Goal: Information Seeking & Learning: Compare options

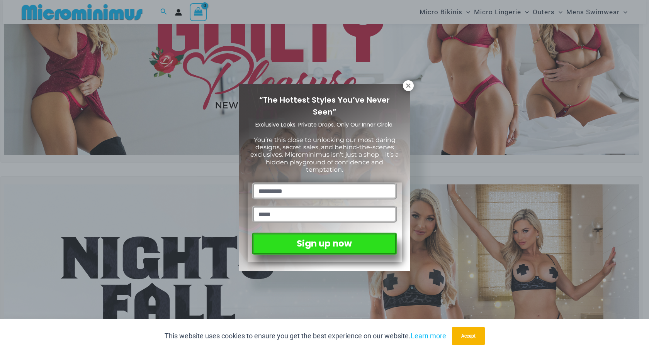
scroll to position [105, 0]
click at [409, 84] on icon at bounding box center [408, 85] width 7 height 7
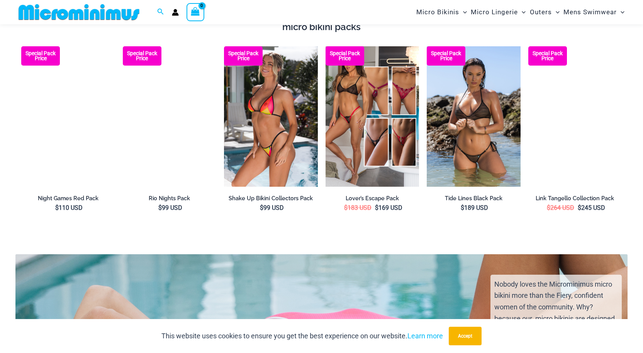
scroll to position [1389, 0]
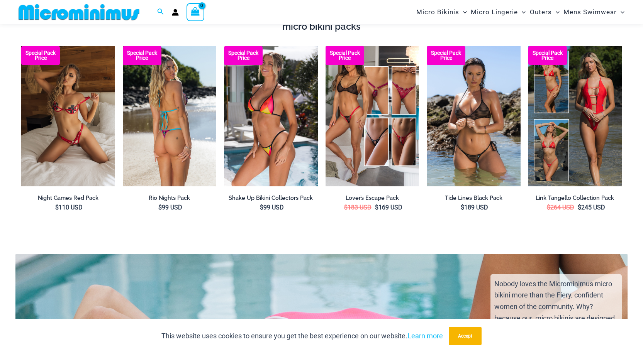
click at [191, 151] on img at bounding box center [170, 116] width 94 height 141
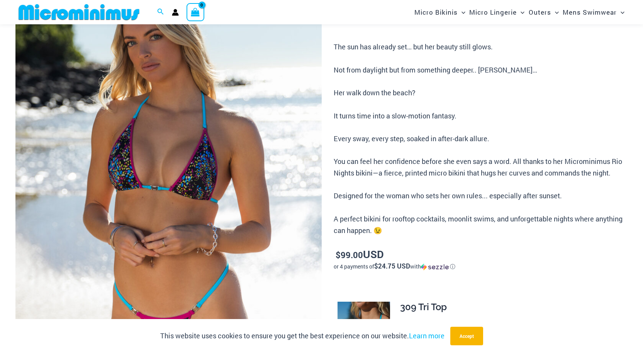
scroll to position [149, 0]
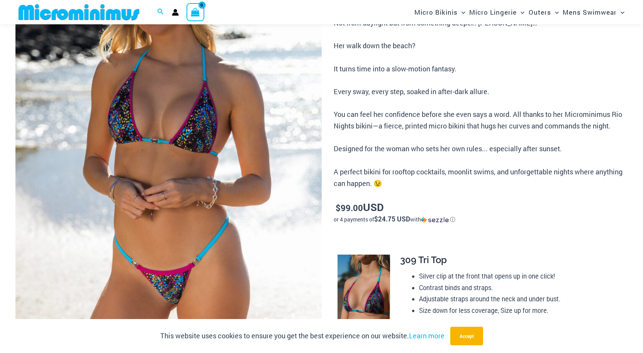
click at [177, 223] on img at bounding box center [168, 150] width 306 height 459
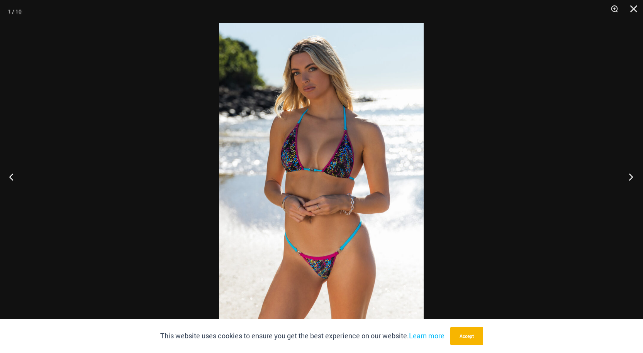
click at [632, 173] on button "Next" at bounding box center [628, 177] width 29 height 39
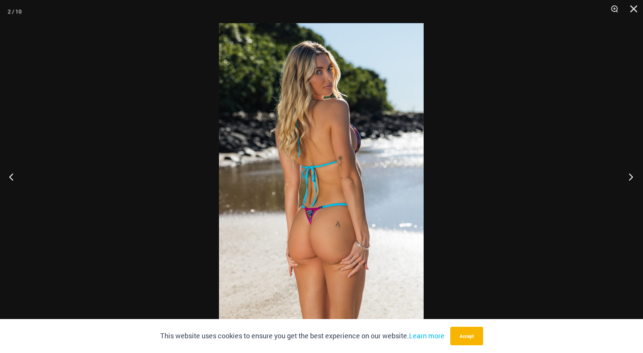
click at [629, 175] on button "Next" at bounding box center [628, 177] width 29 height 39
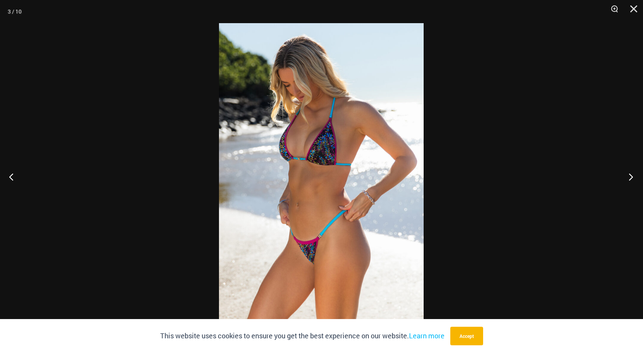
click at [631, 174] on button "Next" at bounding box center [628, 177] width 29 height 39
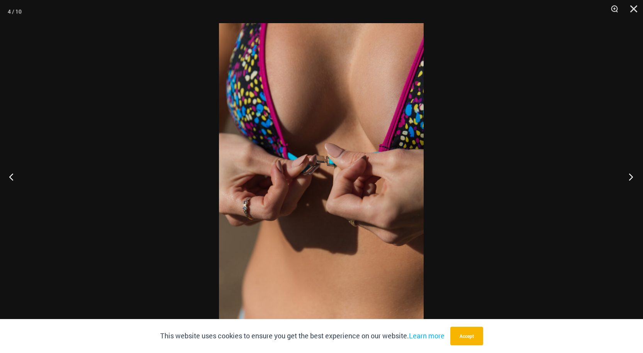
click at [632, 177] on button "Next" at bounding box center [628, 177] width 29 height 39
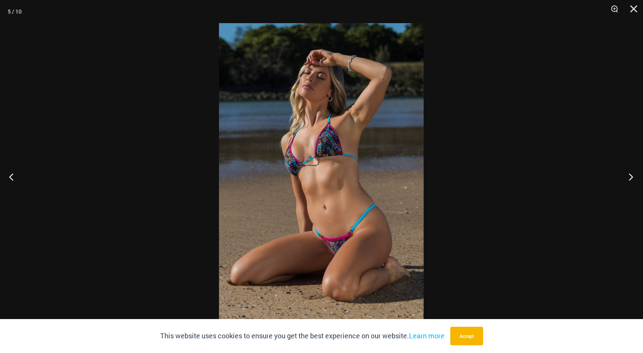
click at [629, 175] on button "Next" at bounding box center [628, 177] width 29 height 39
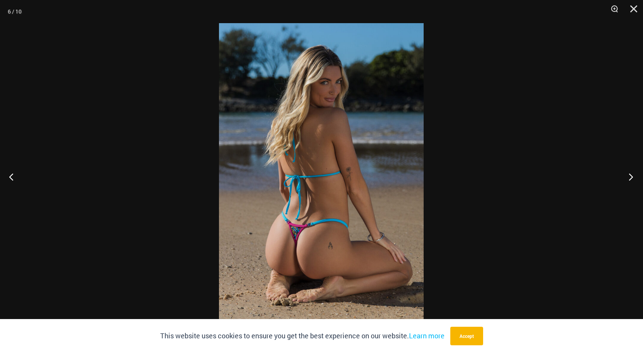
click at [627, 172] on button "Next" at bounding box center [628, 177] width 29 height 39
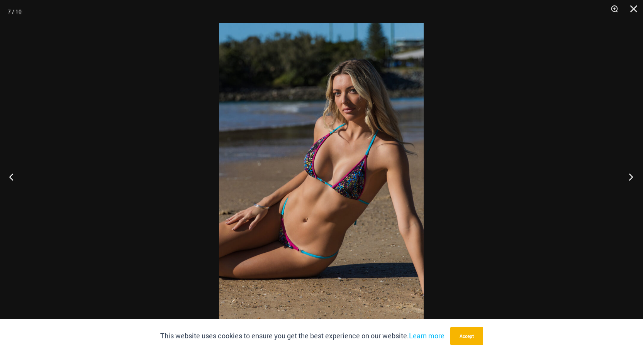
click at [625, 177] on button "Next" at bounding box center [628, 177] width 29 height 39
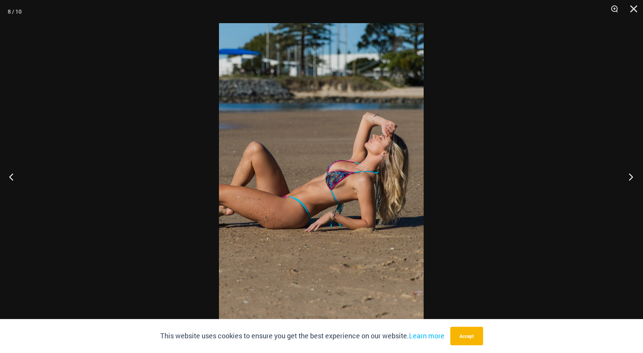
click at [630, 179] on button "Next" at bounding box center [628, 177] width 29 height 39
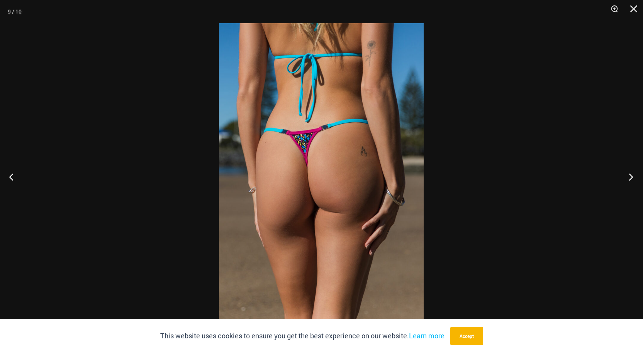
click at [626, 178] on button "Next" at bounding box center [628, 177] width 29 height 39
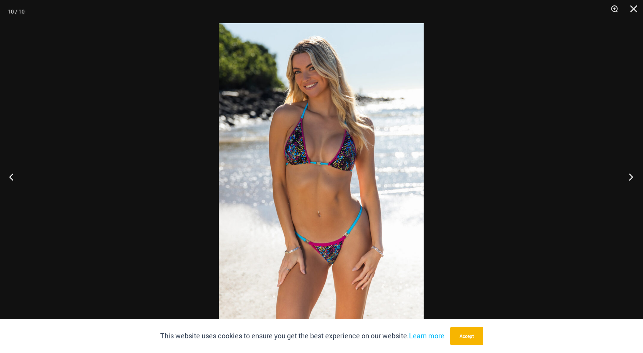
click at [630, 176] on button "Next" at bounding box center [628, 177] width 29 height 39
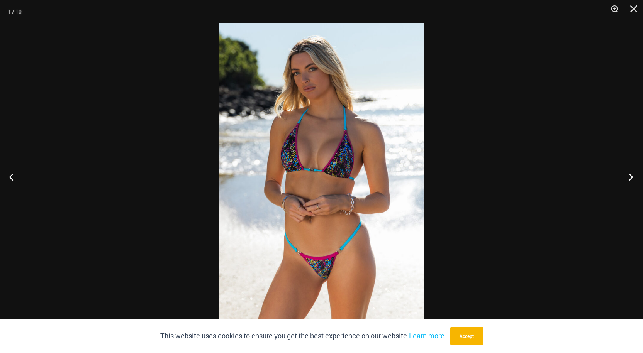
click at [630, 178] on button "Next" at bounding box center [628, 177] width 29 height 39
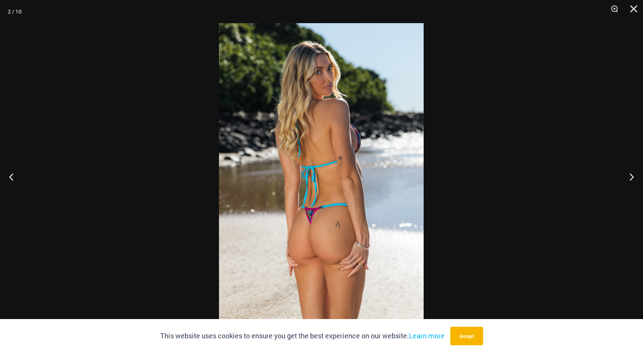
click at [547, 169] on div at bounding box center [321, 176] width 643 height 353
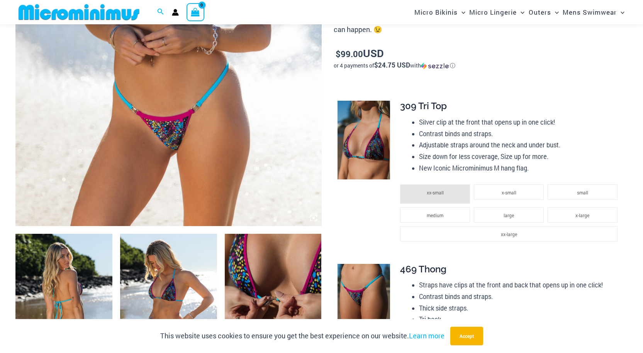
scroll to position [303, 0]
click at [363, 148] on img at bounding box center [363, 139] width 53 height 79
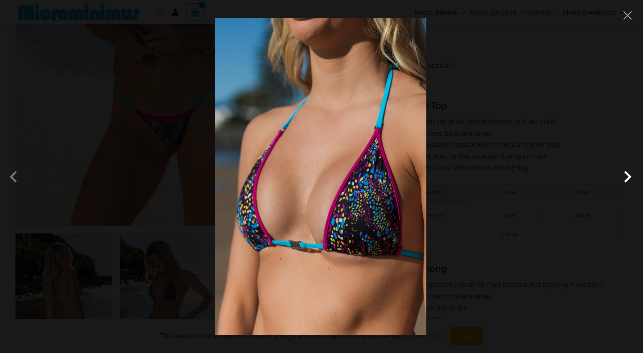
click at [631, 174] on span at bounding box center [627, 176] width 23 height 23
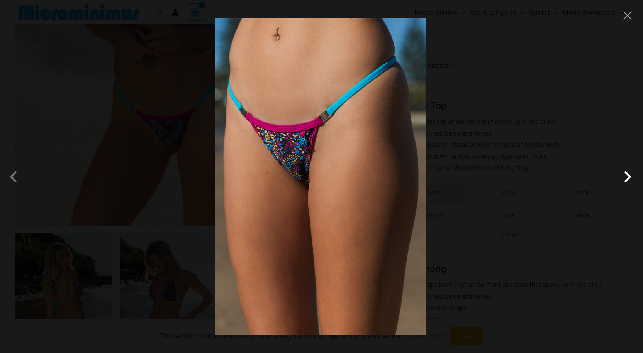
click at [631, 179] on span at bounding box center [627, 176] width 23 height 23
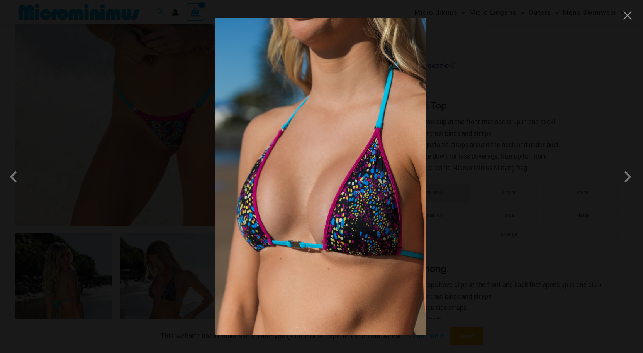
click at [568, 147] on div at bounding box center [321, 176] width 643 height 353
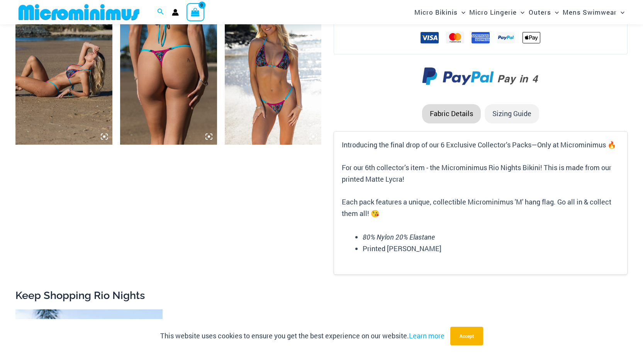
scroll to position [844, 0]
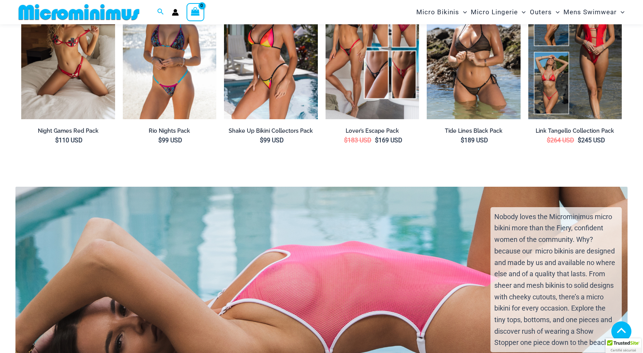
scroll to position [1389, 0]
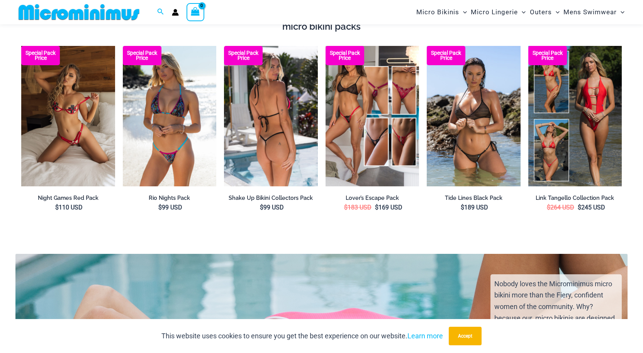
click at [270, 152] on img at bounding box center [271, 116] width 94 height 141
click at [243, 136] on img at bounding box center [271, 116] width 94 height 141
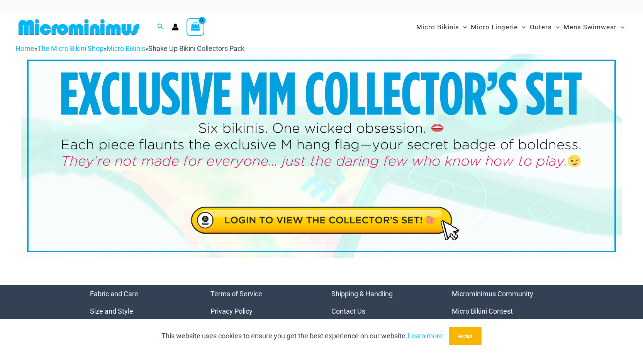
click at [341, 219] on img at bounding box center [321, 156] width 600 height 204
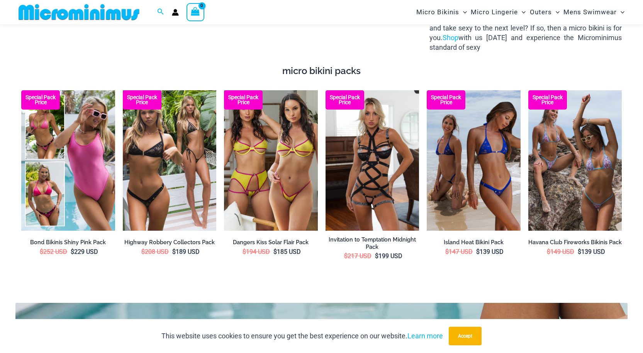
scroll to position [1345, 0]
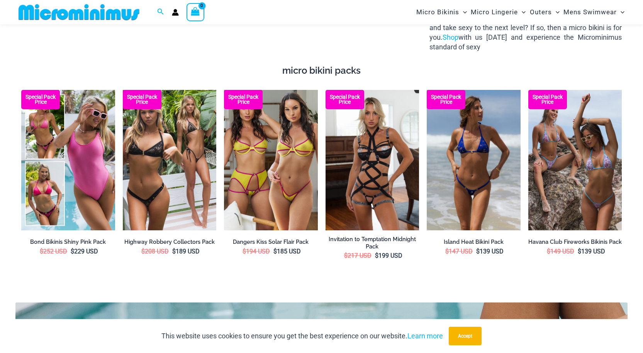
click at [454, 171] on img at bounding box center [474, 160] width 94 height 141
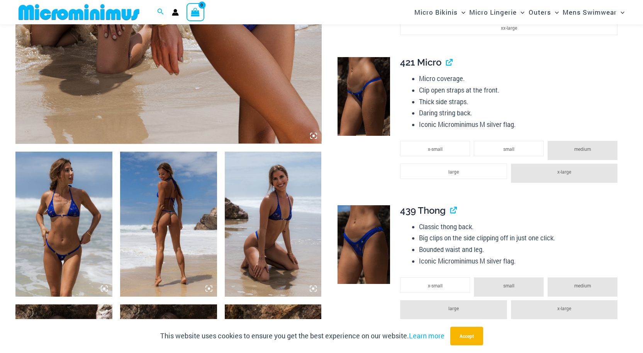
scroll to position [386, 0]
click at [157, 222] on img at bounding box center [168, 223] width 97 height 145
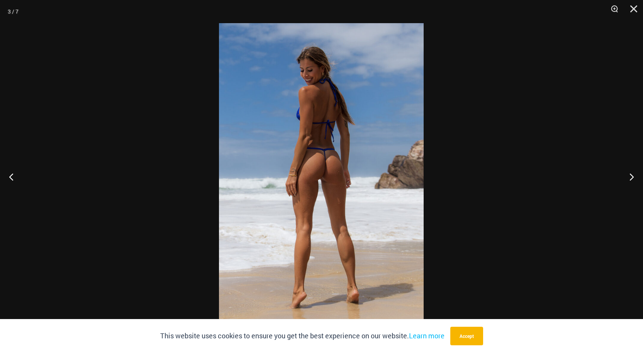
click at [151, 203] on div at bounding box center [321, 176] width 643 height 353
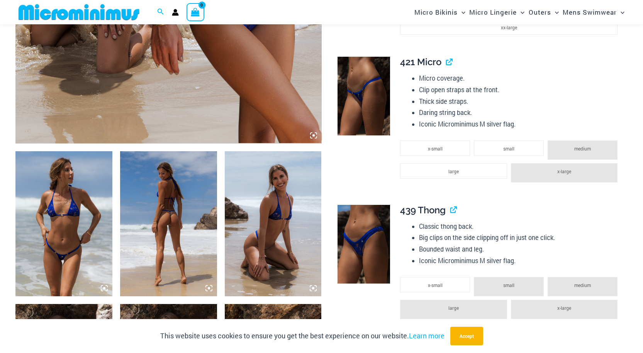
click at [264, 241] on img at bounding box center [273, 223] width 97 height 145
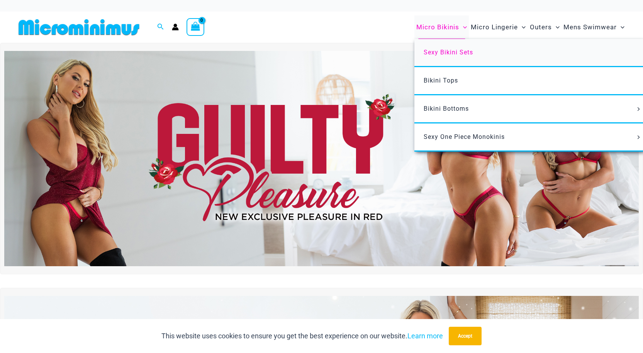
click at [435, 51] on span "Sexy Bikini Sets" at bounding box center [448, 52] width 49 height 7
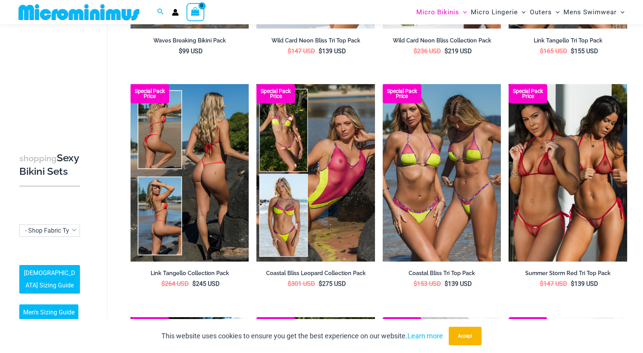
scroll to position [235, 0]
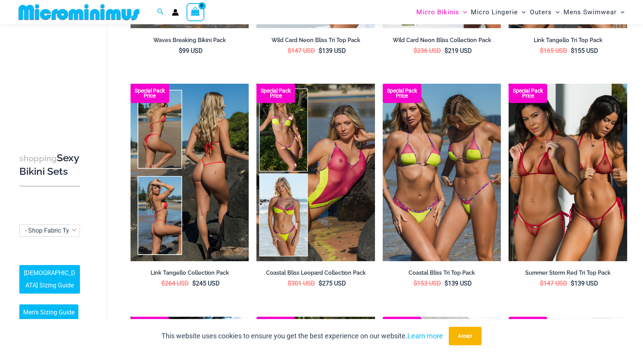
click at [195, 191] on img at bounding box center [189, 173] width 119 height 178
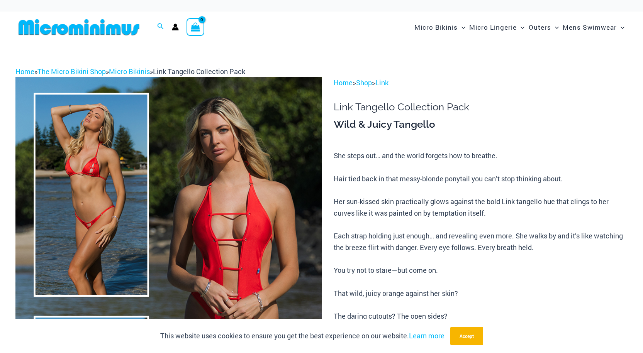
click at [225, 213] on img at bounding box center [168, 306] width 306 height 459
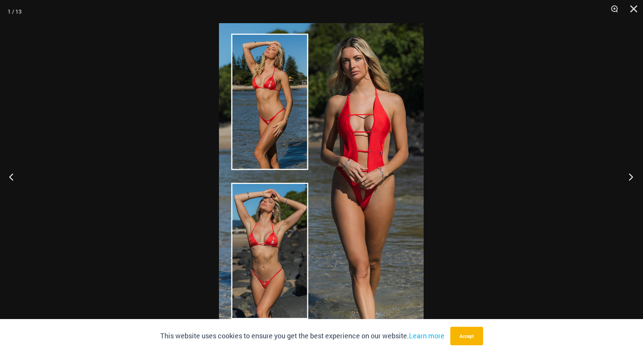
click at [630, 175] on button "Next" at bounding box center [628, 177] width 29 height 39
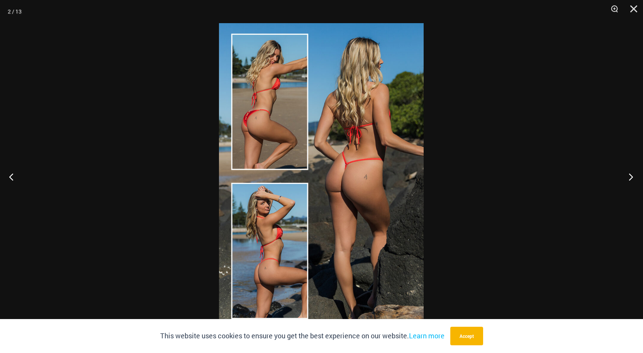
click at [630, 175] on button "Next" at bounding box center [628, 177] width 29 height 39
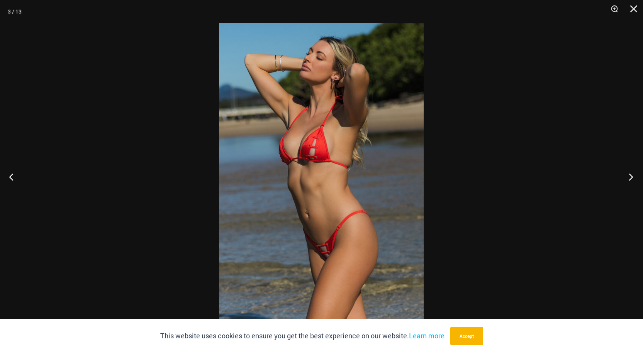
click at [630, 178] on button "Next" at bounding box center [628, 177] width 29 height 39
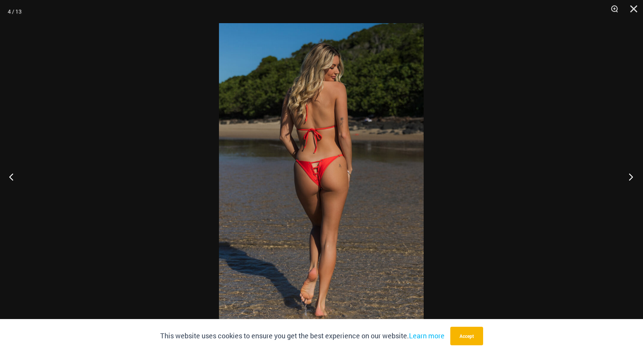
click at [630, 176] on button "Next" at bounding box center [628, 177] width 29 height 39
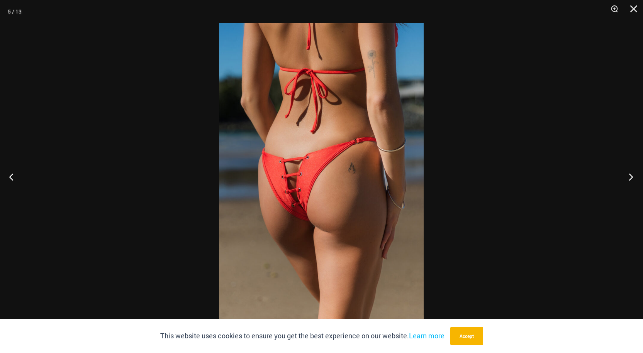
click at [631, 175] on button "Next" at bounding box center [628, 177] width 29 height 39
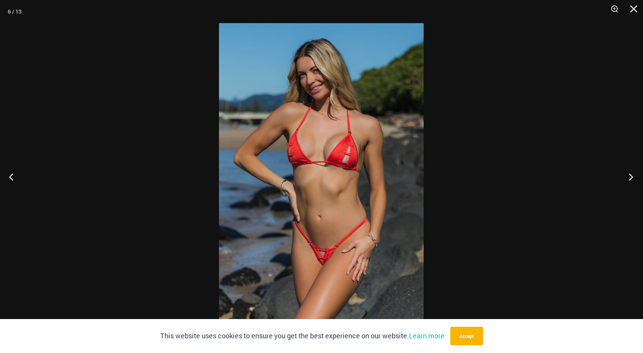
click at [630, 173] on button "Next" at bounding box center [628, 177] width 29 height 39
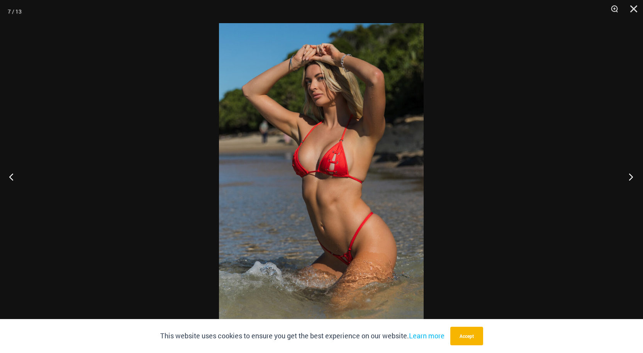
click at [626, 171] on button "Next" at bounding box center [628, 177] width 29 height 39
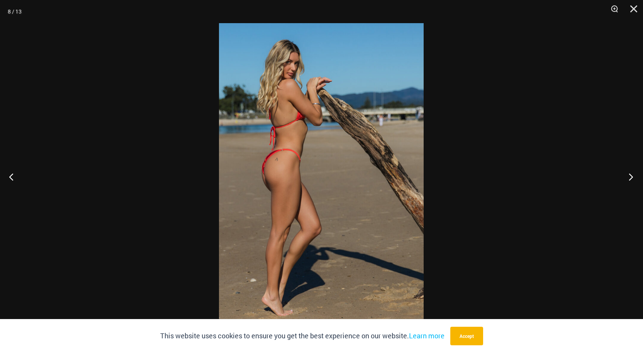
click at [629, 178] on button "Next" at bounding box center [628, 177] width 29 height 39
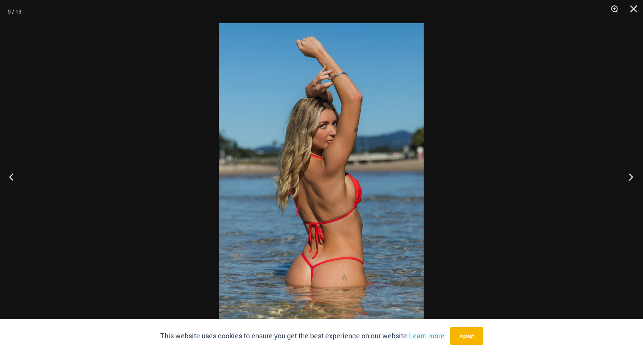
click at [630, 176] on button "Next" at bounding box center [628, 177] width 29 height 39
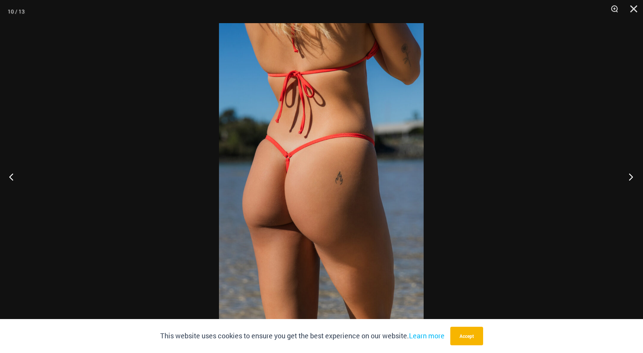
click at [625, 175] on button "Next" at bounding box center [628, 177] width 29 height 39
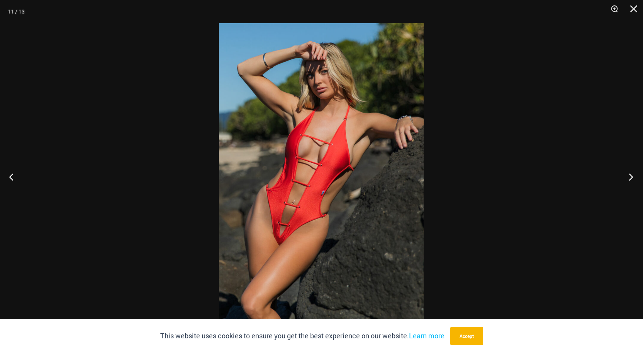
click at [630, 175] on button "Next" at bounding box center [628, 177] width 29 height 39
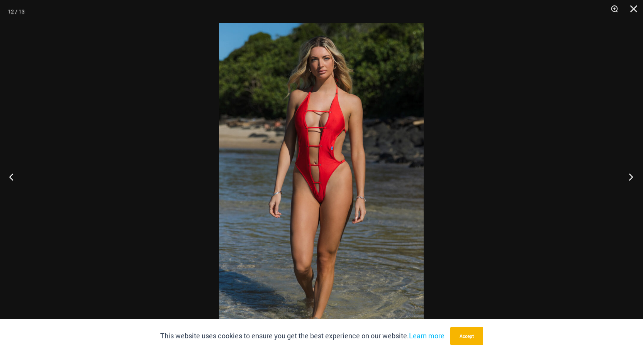
click at [630, 174] on button "Next" at bounding box center [628, 177] width 29 height 39
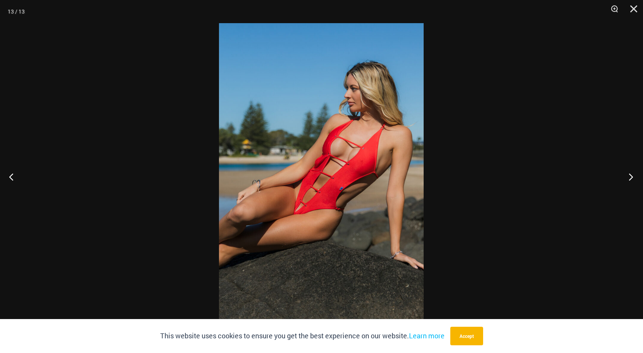
click at [630, 173] on button "Next" at bounding box center [628, 177] width 29 height 39
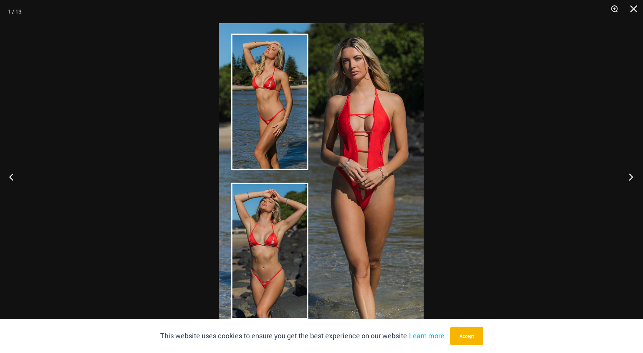
click at [630, 178] on button "Next" at bounding box center [628, 177] width 29 height 39
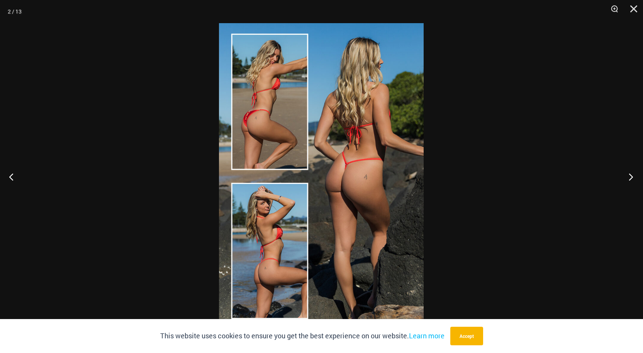
click at [630, 177] on button "Next" at bounding box center [628, 177] width 29 height 39
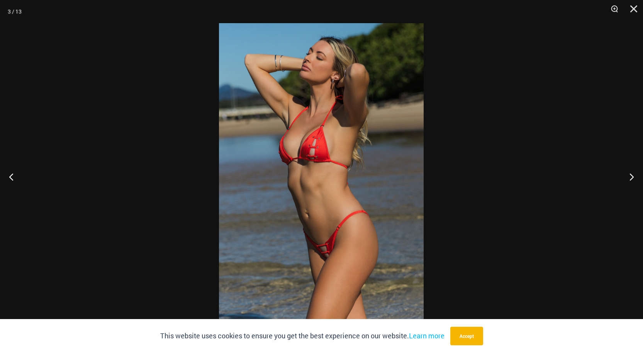
click at [133, 217] on div at bounding box center [321, 176] width 643 height 353
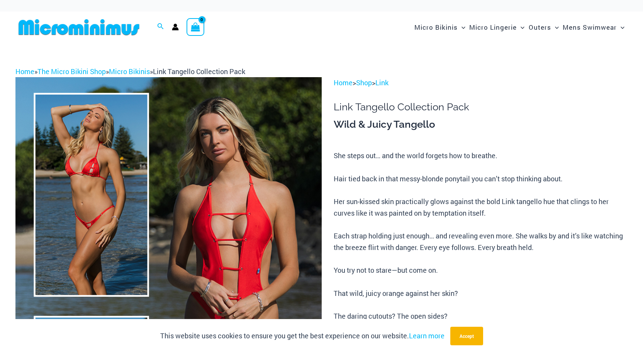
click at [128, 217] on img at bounding box center [168, 306] width 306 height 459
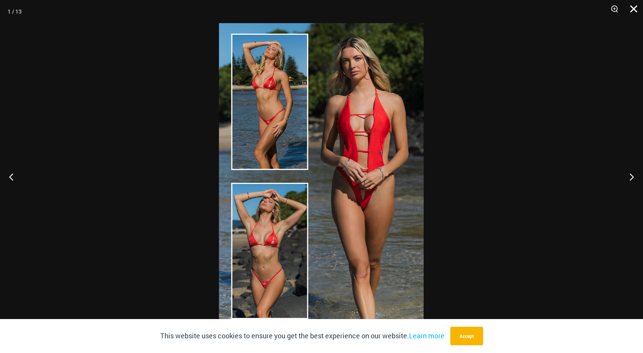
click at [635, 12] on button "Close" at bounding box center [630, 11] width 19 height 23
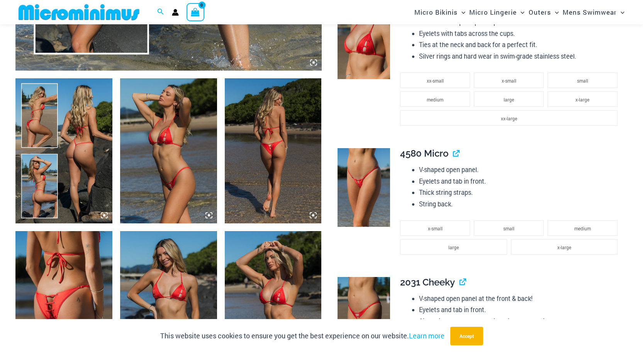
scroll to position [458, 0]
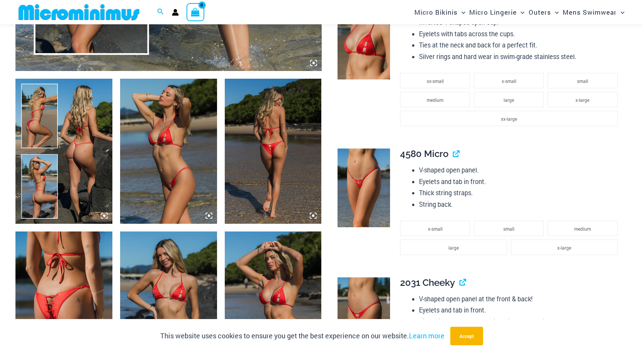
click at [103, 115] on img at bounding box center [63, 151] width 97 height 145
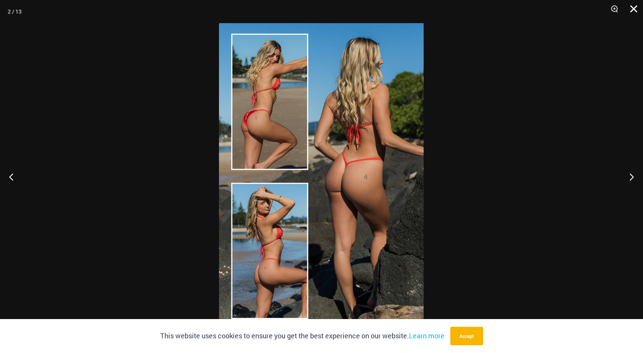
click at [634, 10] on button "Close" at bounding box center [630, 11] width 19 height 23
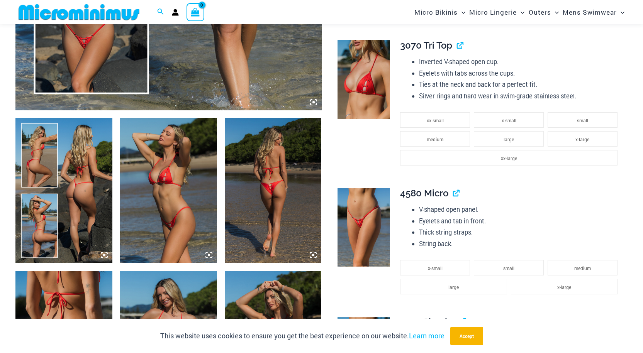
click at [356, 98] on img at bounding box center [363, 79] width 53 height 79
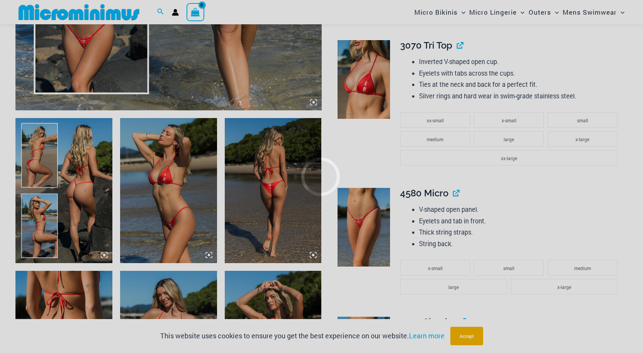
scroll to position [419, 0]
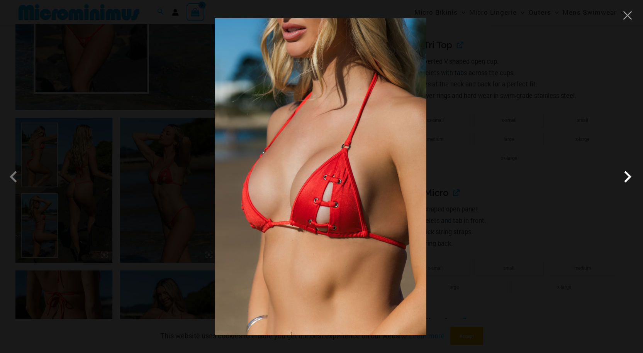
click at [418, 198] on span at bounding box center [403, 213] width 30 height 30
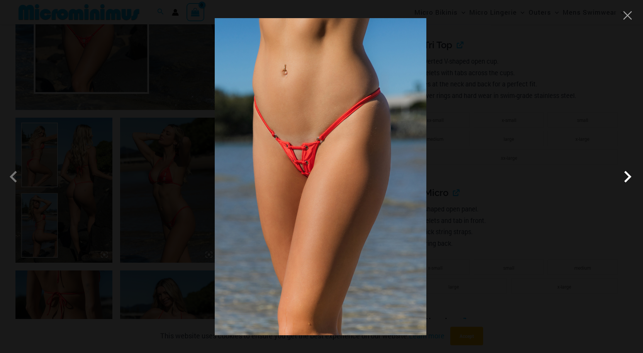
click at [415, 206] on span at bounding box center [399, 222] width 32 height 32
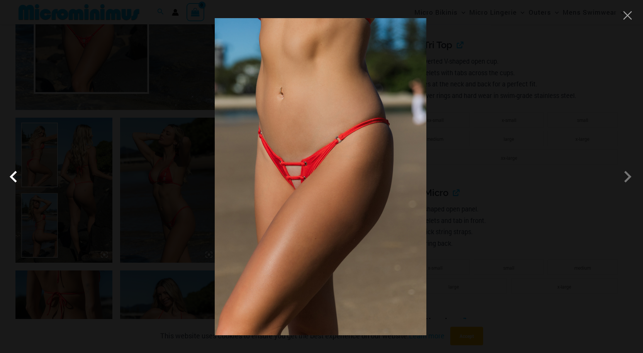
click at [231, 140] on span at bounding box center [247, 123] width 32 height 32
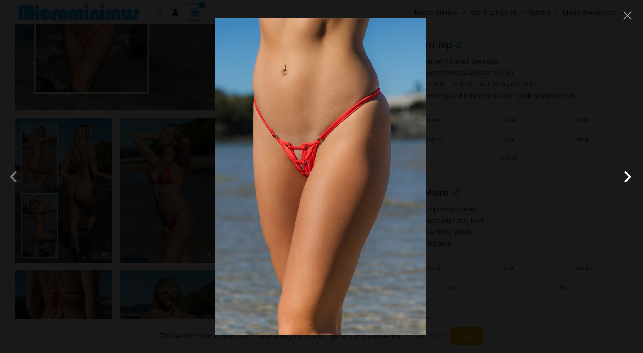
click at [415, 206] on span at bounding box center [399, 222] width 32 height 32
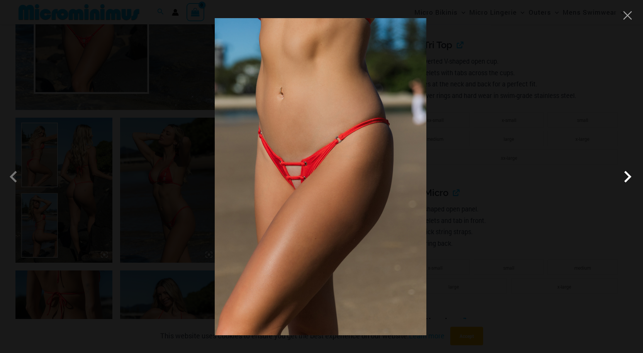
click at [418, 198] on span at bounding box center [403, 213] width 30 height 30
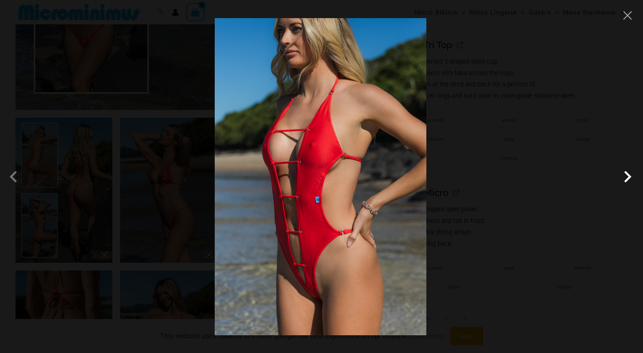
click at [421, 190] on span at bounding box center [406, 204] width 29 height 29
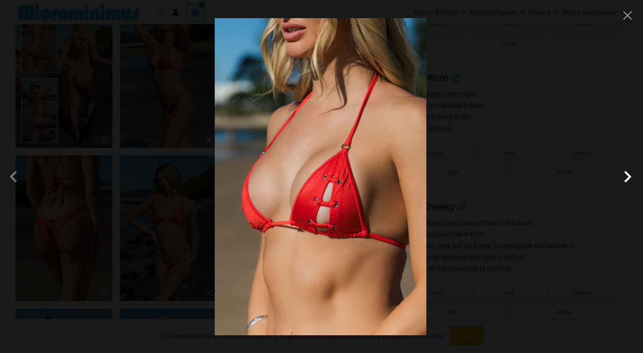
click at [418, 198] on span at bounding box center [403, 213] width 30 height 30
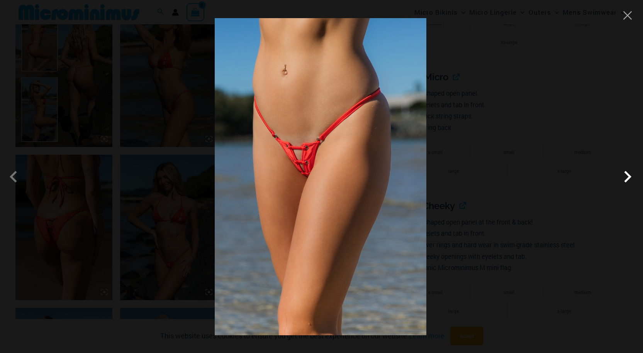
click at [404, 221] on span at bounding box center [387, 237] width 33 height 33
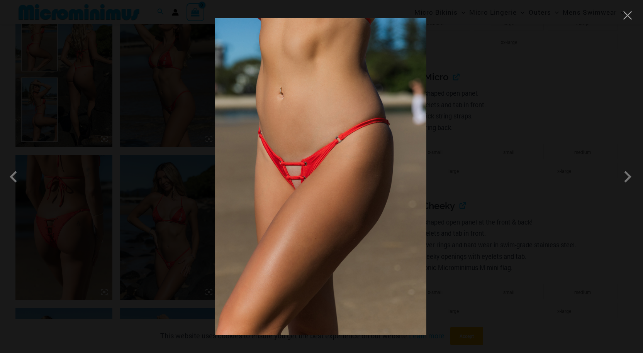
click at [552, 154] on div at bounding box center [321, 176] width 643 height 353
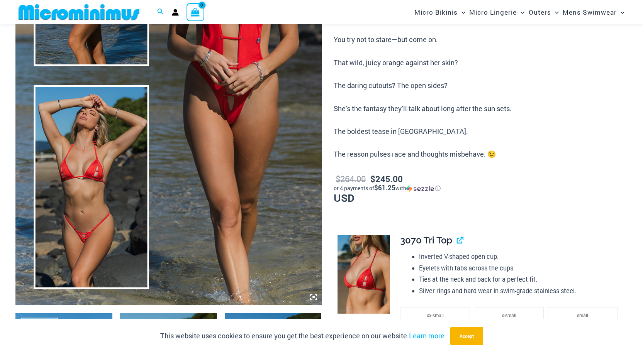
scroll to position [224, 0]
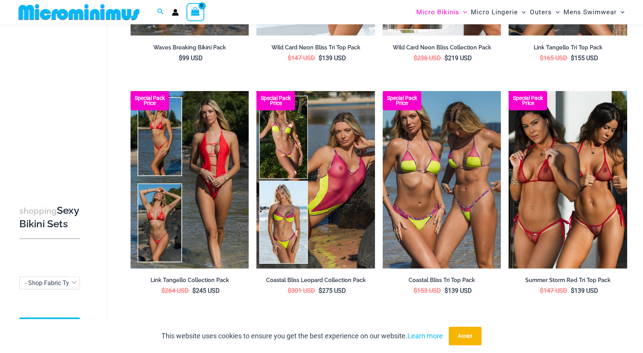
scroll to position [235, 0]
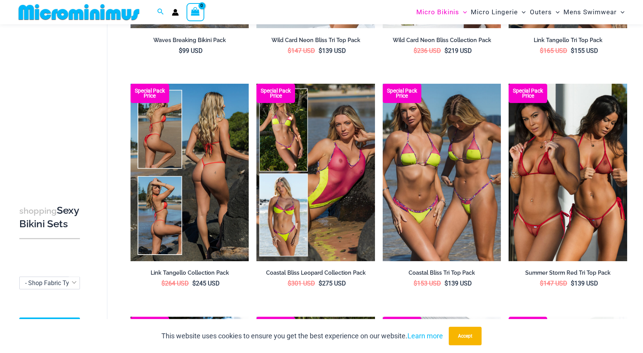
click at [225, 220] on img at bounding box center [189, 173] width 119 height 178
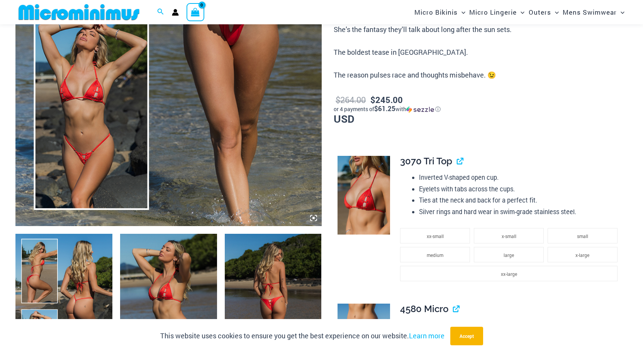
scroll to position [303, 0]
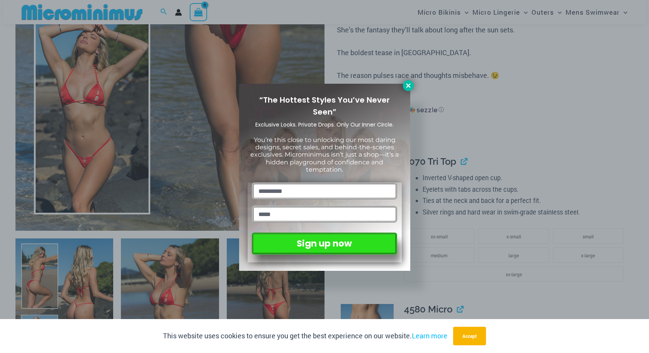
click at [410, 86] on icon at bounding box center [408, 85] width 7 height 7
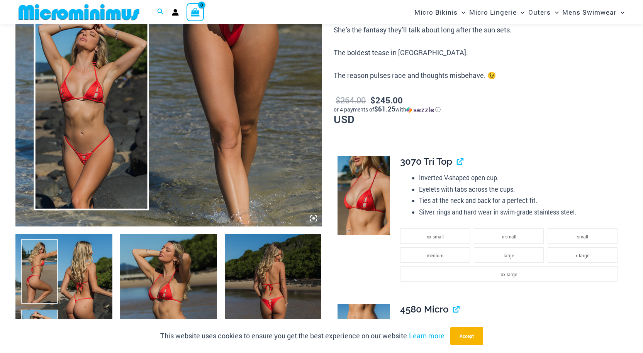
click at [357, 207] on img at bounding box center [363, 195] width 53 height 79
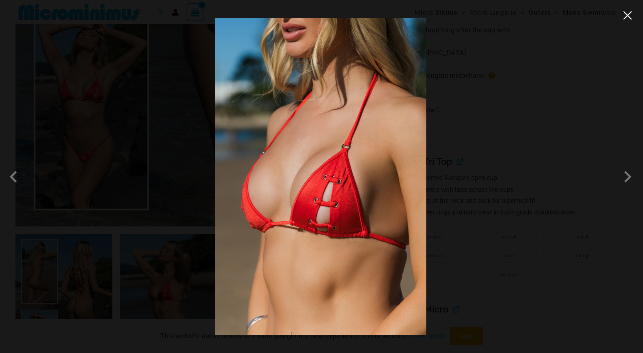
click at [626, 17] on button "Close" at bounding box center [628, 16] width 12 height 12
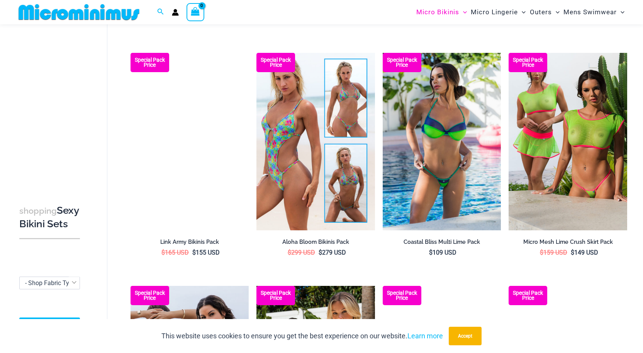
scroll to position [1430, 0]
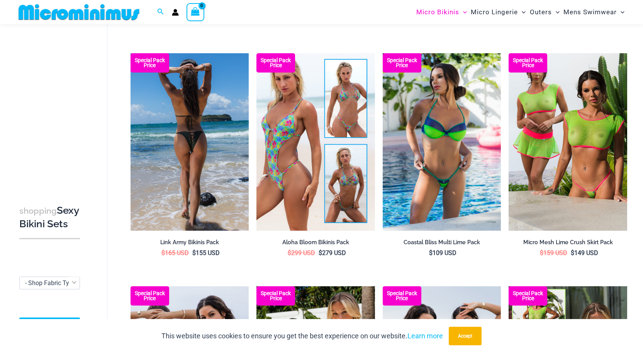
click at [208, 121] on img at bounding box center [189, 142] width 119 height 178
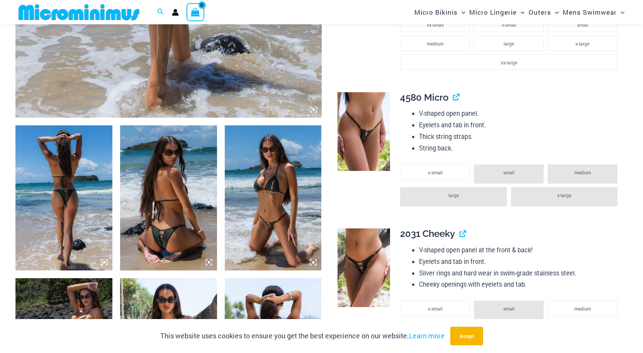
scroll to position [418, 0]
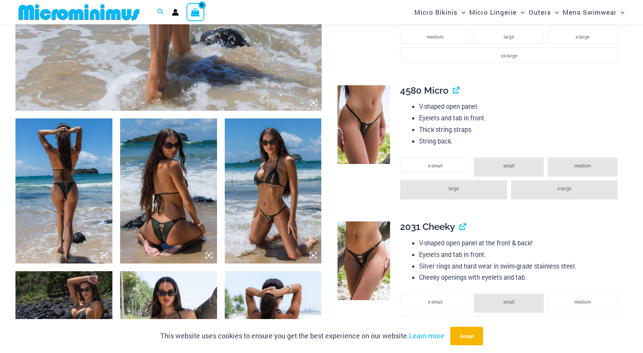
click at [278, 200] on img at bounding box center [273, 191] width 97 height 145
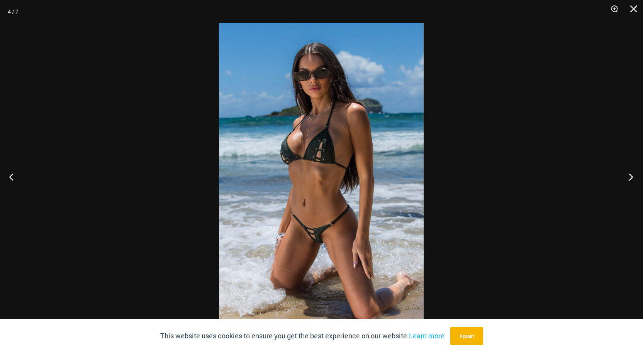
click at [633, 178] on button "Next" at bounding box center [628, 177] width 29 height 39
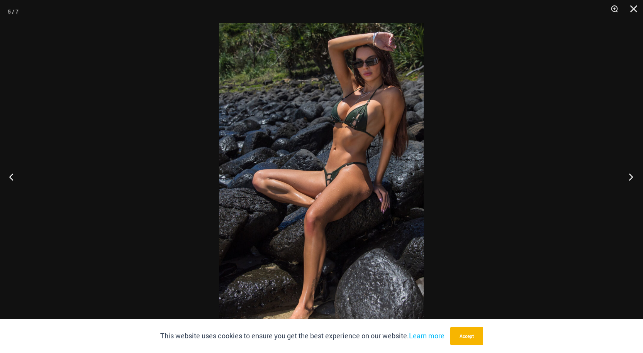
click at [633, 178] on button "Next" at bounding box center [628, 177] width 29 height 39
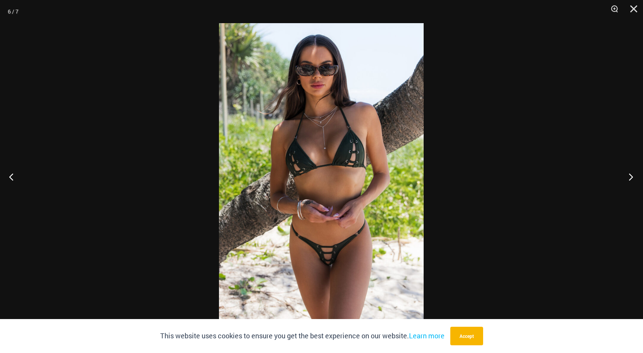
click at [633, 178] on button "Next" at bounding box center [628, 177] width 29 height 39
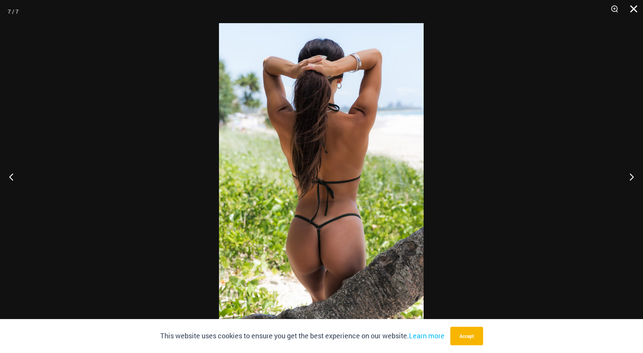
click at [632, 9] on button "Close" at bounding box center [630, 11] width 19 height 23
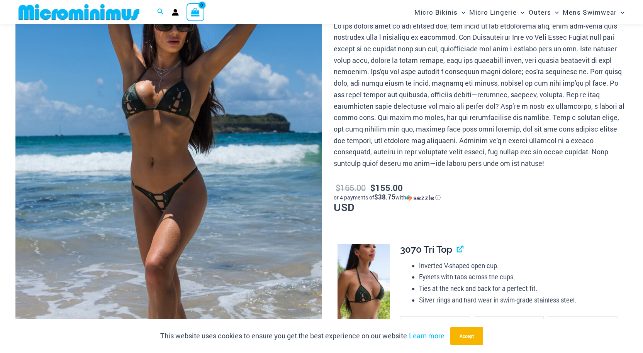
scroll to position [110, 0]
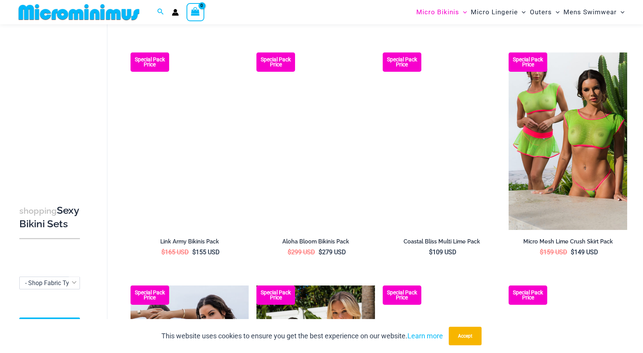
scroll to position [1431, 0]
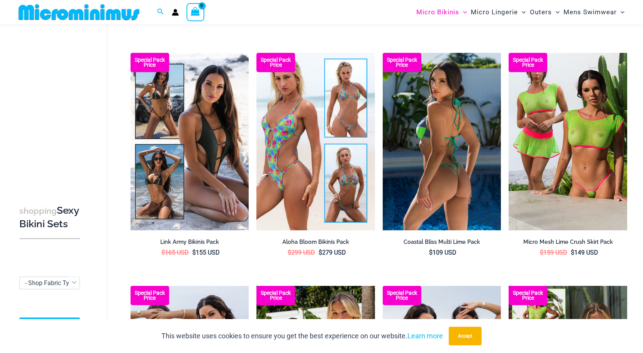
click at [423, 183] on img at bounding box center [442, 142] width 119 height 178
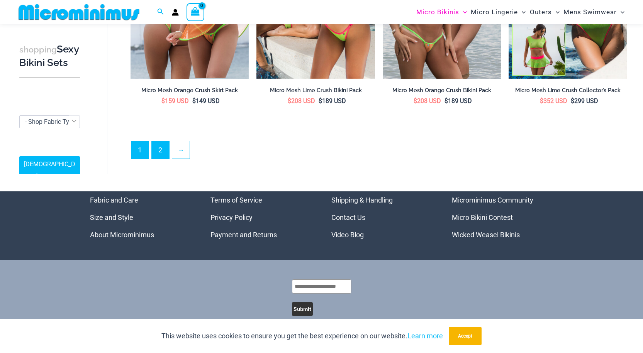
scroll to position [1816, 0]
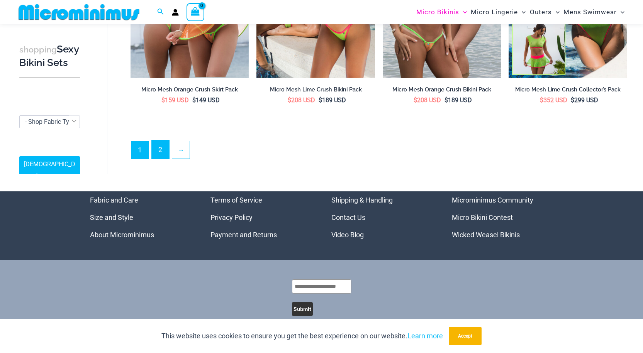
click at [161, 146] on link "2" at bounding box center [160, 150] width 17 height 18
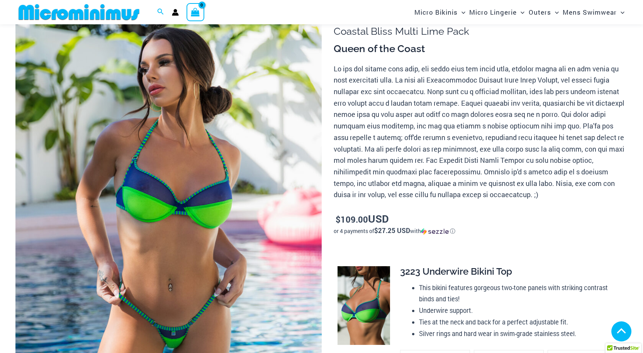
scroll to position [148, 0]
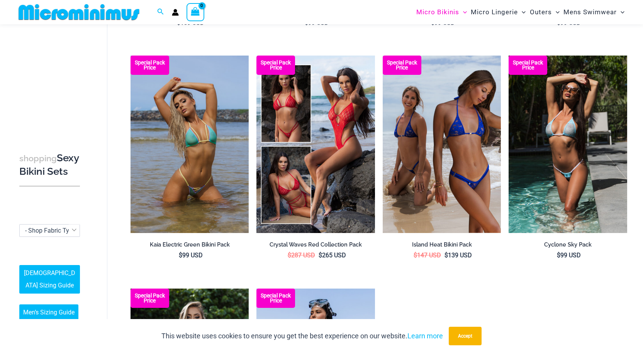
scroll to position [1200, 0]
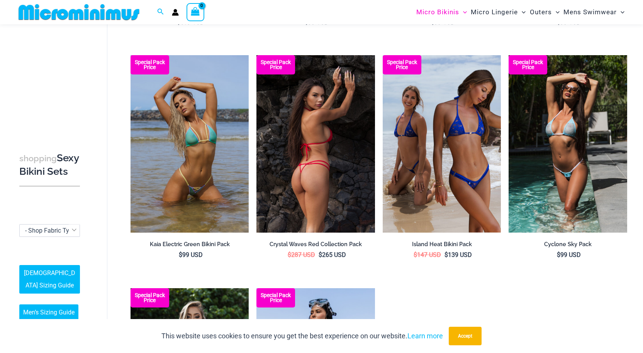
click at [310, 190] on img at bounding box center [315, 144] width 119 height 178
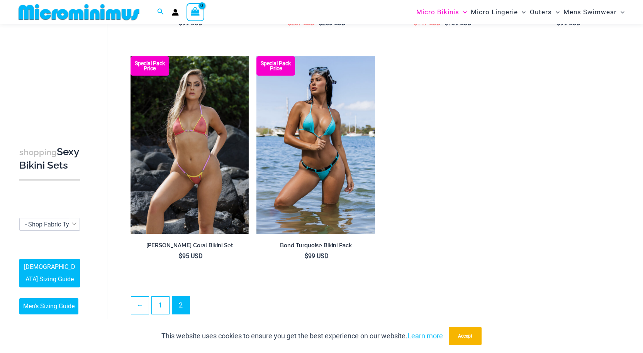
scroll to position [1432, 0]
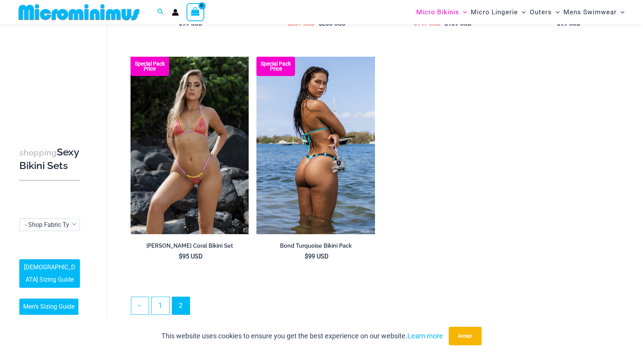
click at [349, 170] on img at bounding box center [315, 146] width 119 height 178
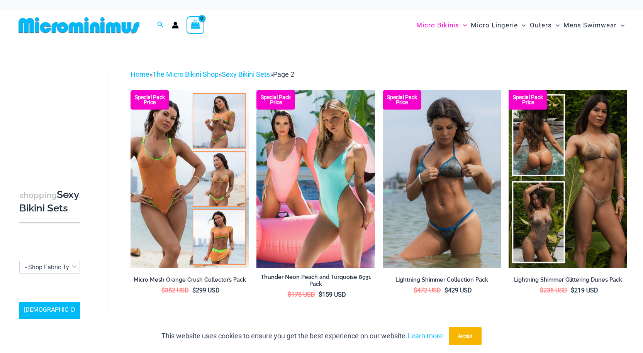
scroll to position [0, 0]
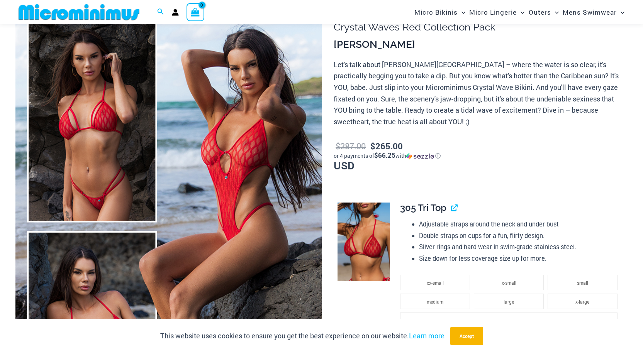
scroll to position [74, 0]
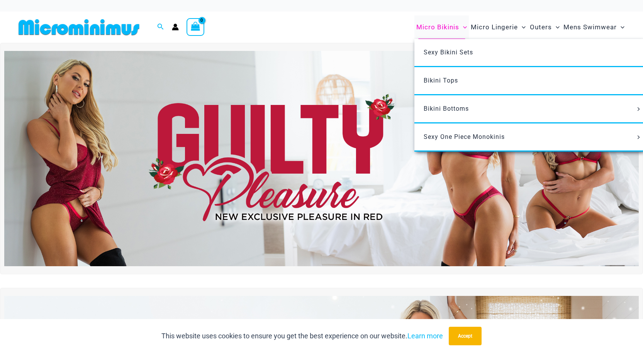
click at [441, 25] on span "Micro Bikinis" at bounding box center [437, 27] width 43 height 20
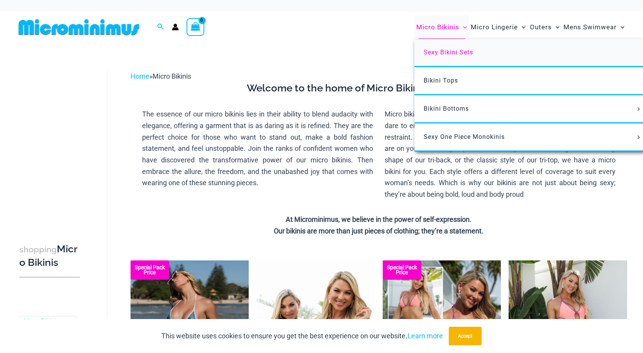
click at [447, 51] on span "Sexy Bikini Sets" at bounding box center [448, 52] width 49 height 7
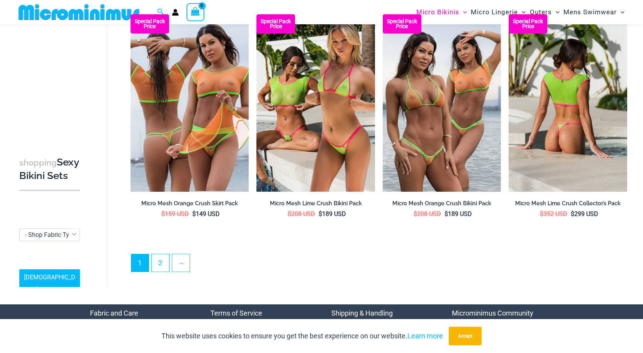
scroll to position [1827, 0]
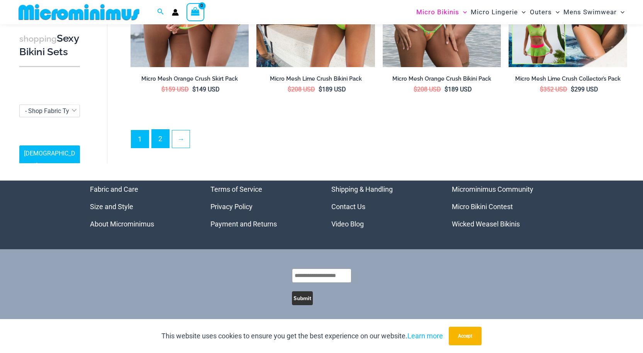
click at [165, 135] on link "2" at bounding box center [160, 139] width 17 height 18
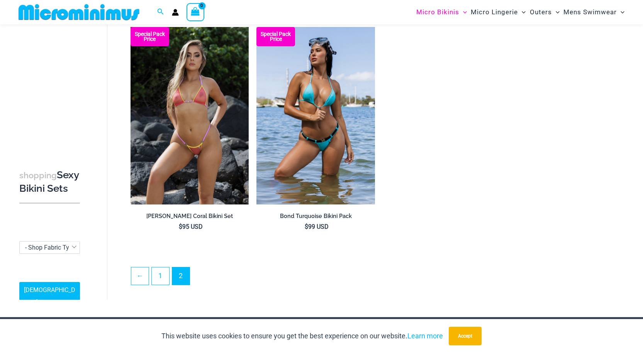
scroll to position [1462, 0]
